Goal: Information Seeking & Learning: Learn about a topic

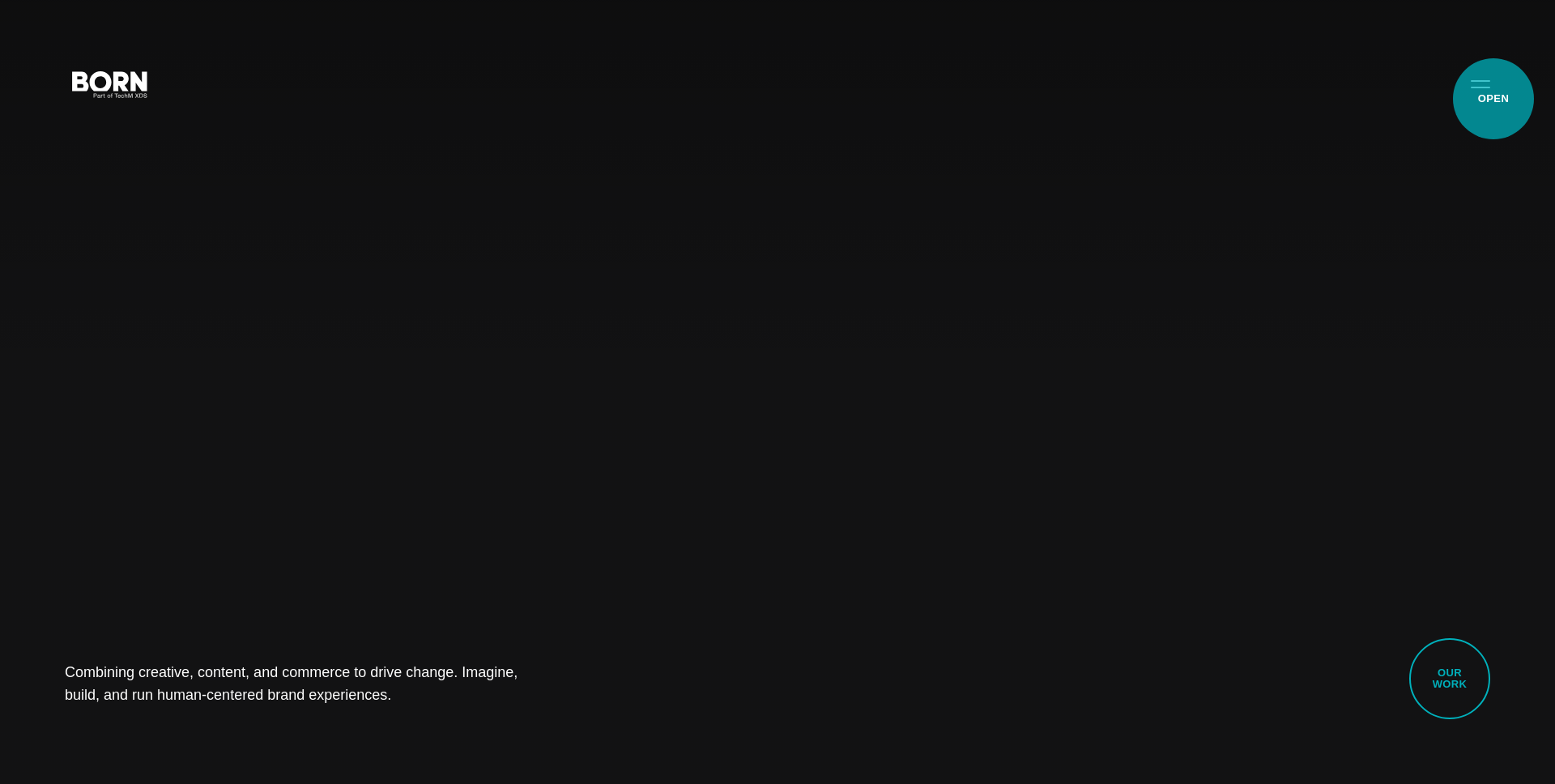
click at [1492, 97] on button "Primary Menu" at bounding box center [1480, 83] width 39 height 34
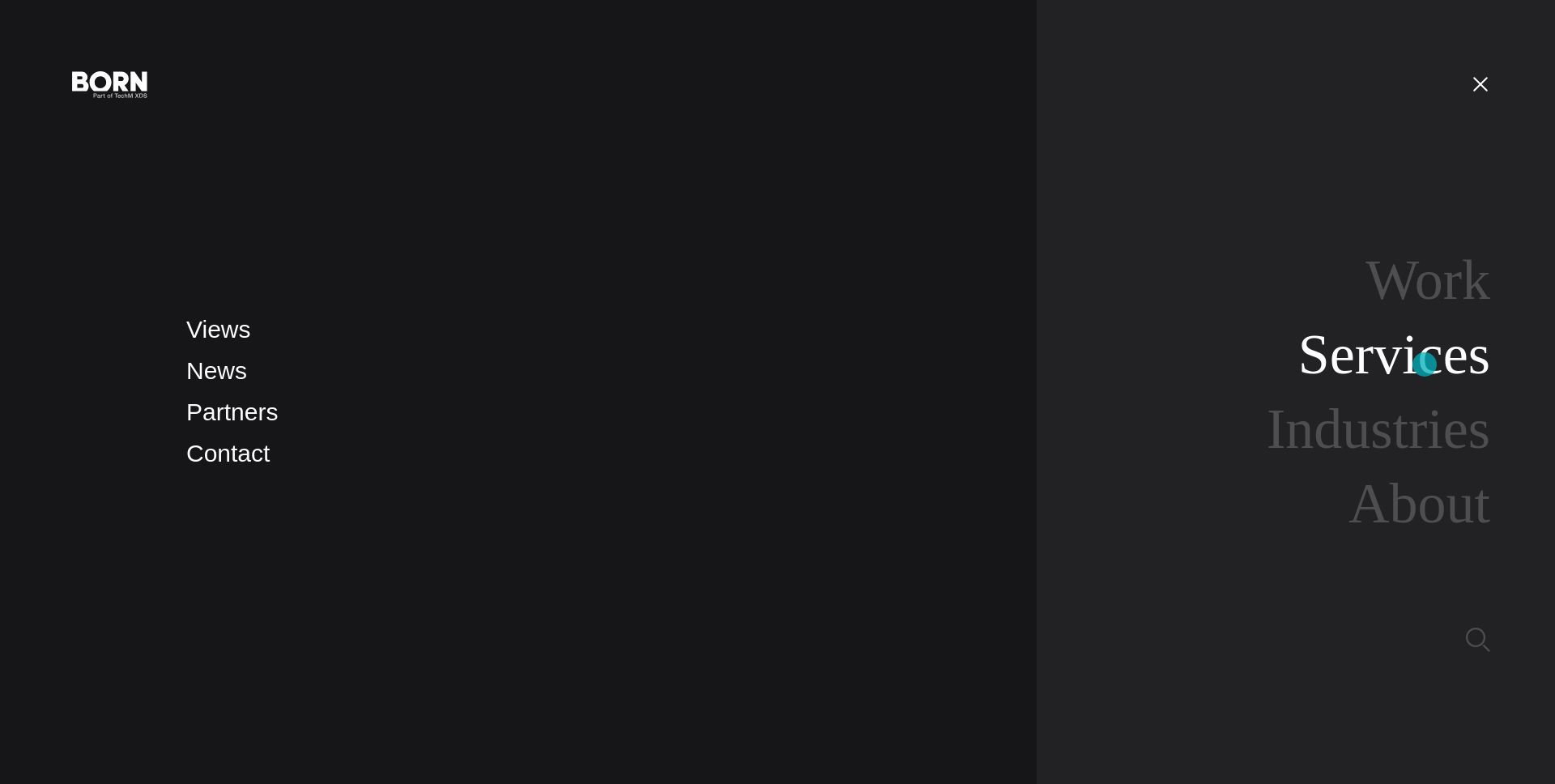
click at [1425, 365] on link "Services" at bounding box center [1394, 354] width 192 height 63
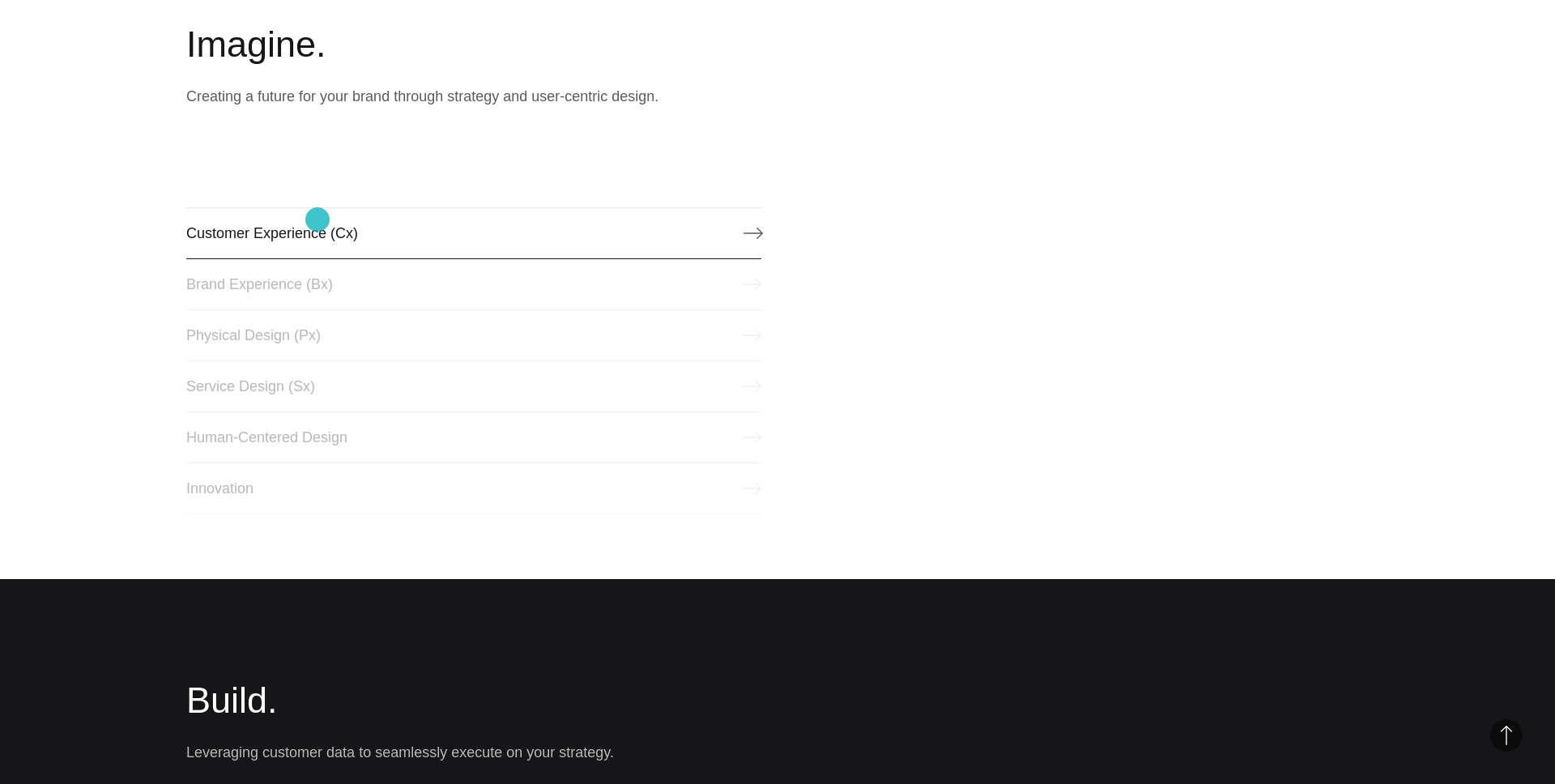
scroll to position [862, 0]
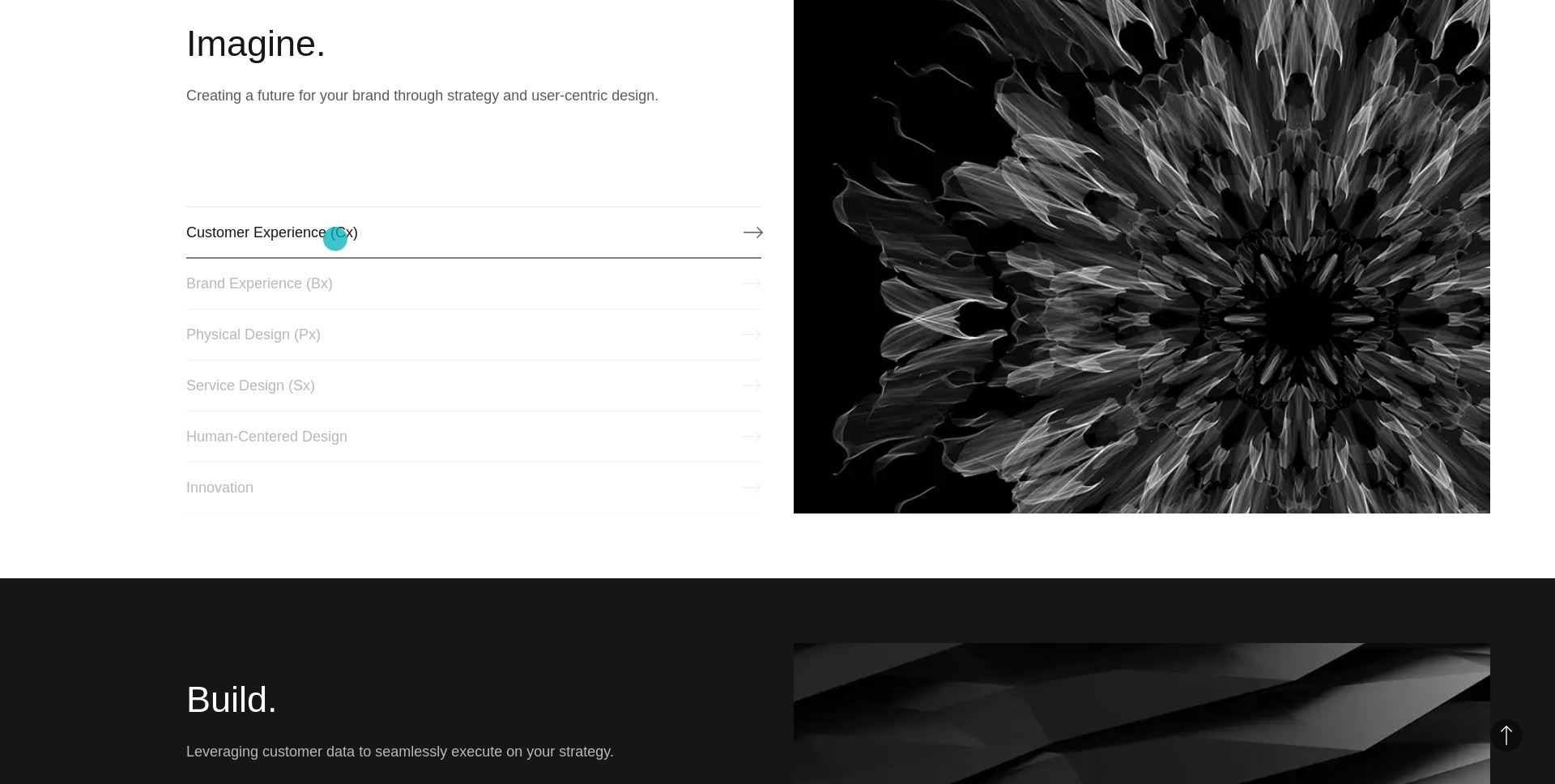
click at [335, 239] on link "Customer Experience (Cx)" at bounding box center [474, 232] width 575 height 52
